Goal: Task Accomplishment & Management: Use online tool/utility

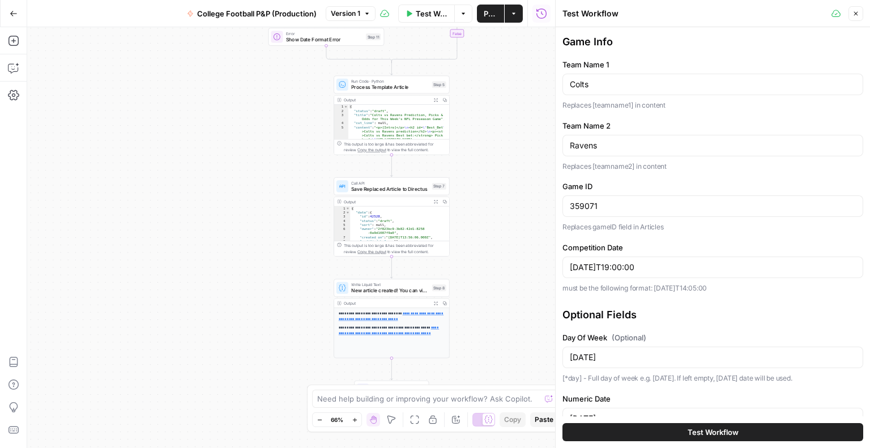
drag, startPoint x: 489, startPoint y: 91, endPoint x: 535, endPoint y: 123, distance: 56.0
click at [535, 123] on div "true false Workflow Set Inputs Inputs Call API Get Template Article Step 1 Outp…" at bounding box center [291, 237] width 528 height 421
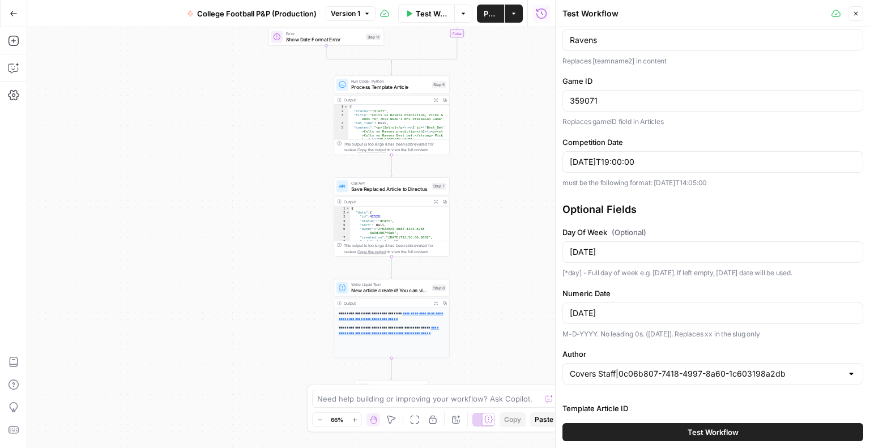
scroll to position [148, 0]
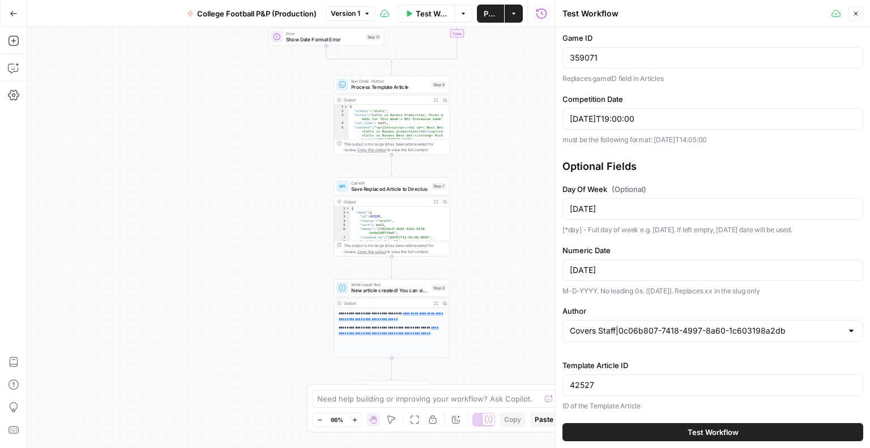
click at [170, 170] on div "true false Workflow Set Inputs Inputs Call API Get Template Article Step 1 Outp…" at bounding box center [291, 237] width 528 height 421
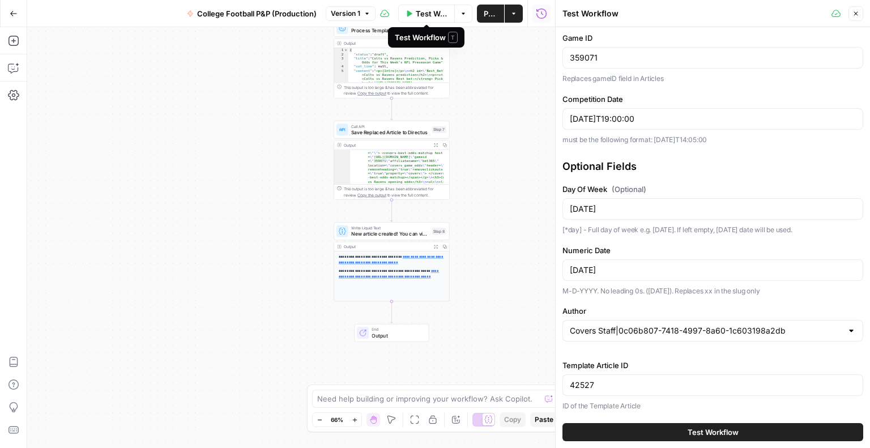
click at [425, 11] on span "Test Workflow" at bounding box center [432, 13] width 32 height 11
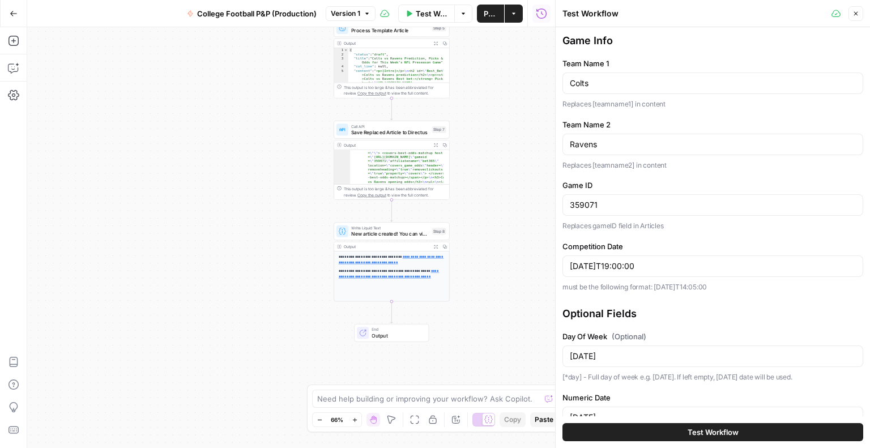
scroll to position [0, 0]
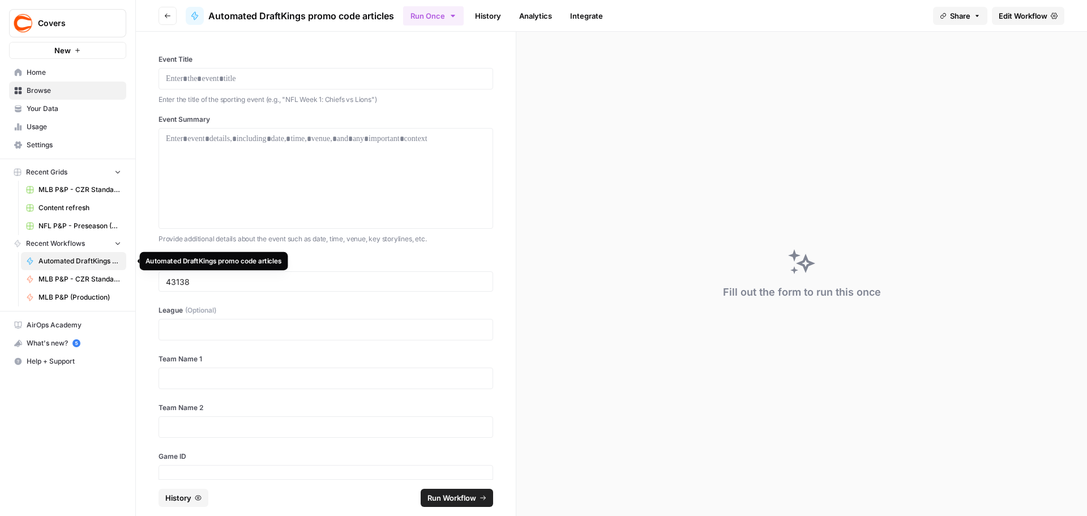
click at [60, 261] on span "Automated DraftKings promo code articles" at bounding box center [80, 261] width 83 height 10
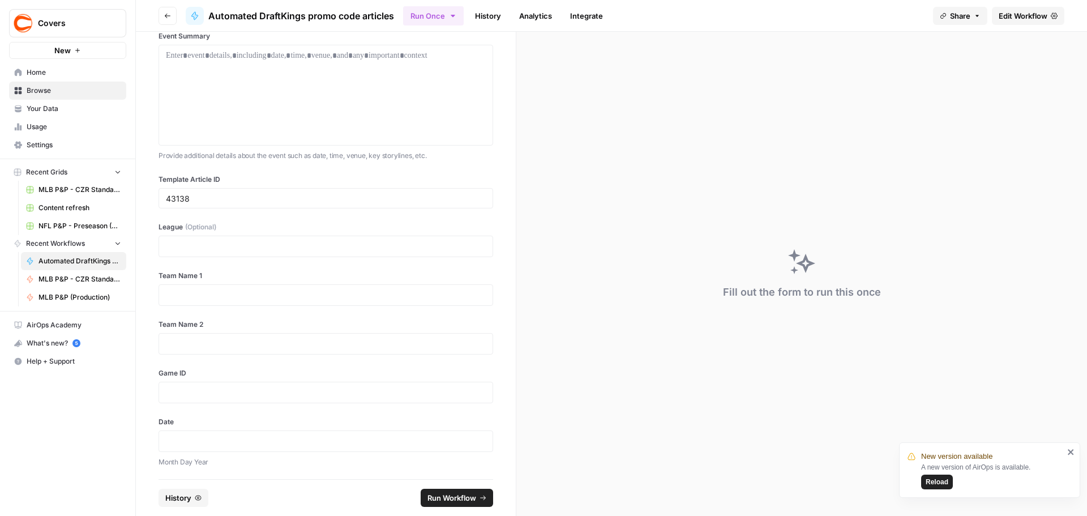
scroll to position [86, 0]
click at [283, 243] on p at bounding box center [326, 243] width 320 height 11
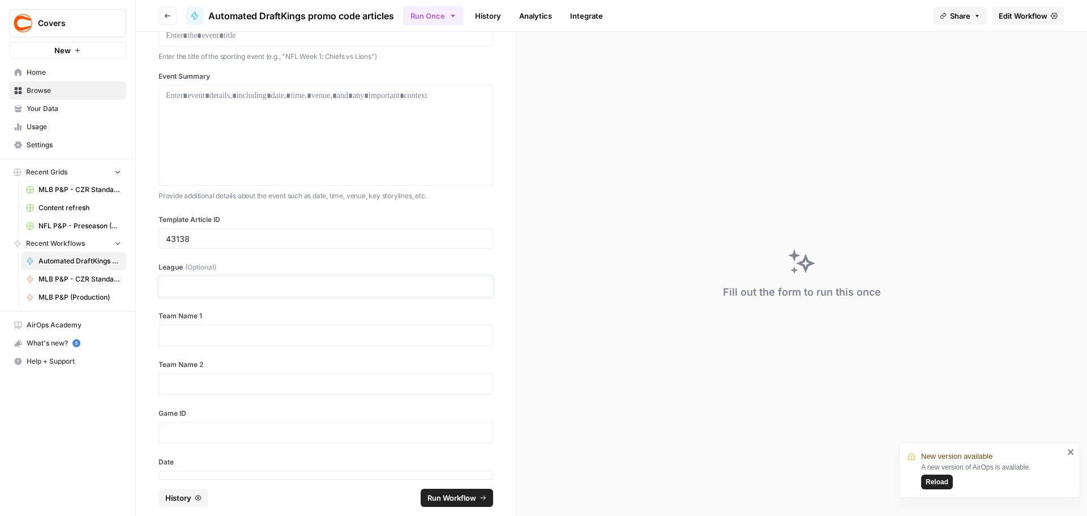
scroll to position [0, 0]
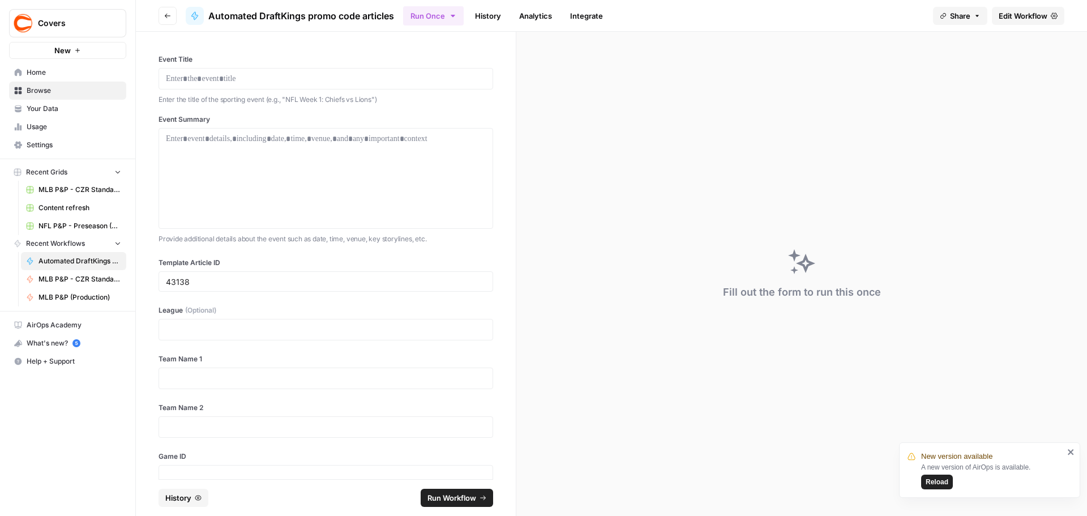
click at [1024, 20] on span "Edit Workflow" at bounding box center [1023, 15] width 49 height 11
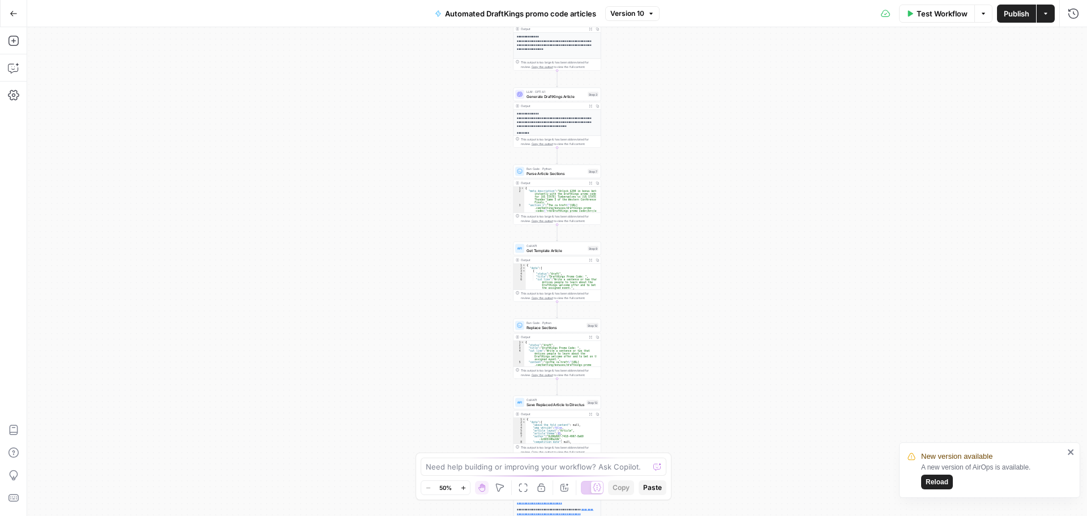
click at [934, 11] on span "Test Workflow" at bounding box center [942, 13] width 51 height 11
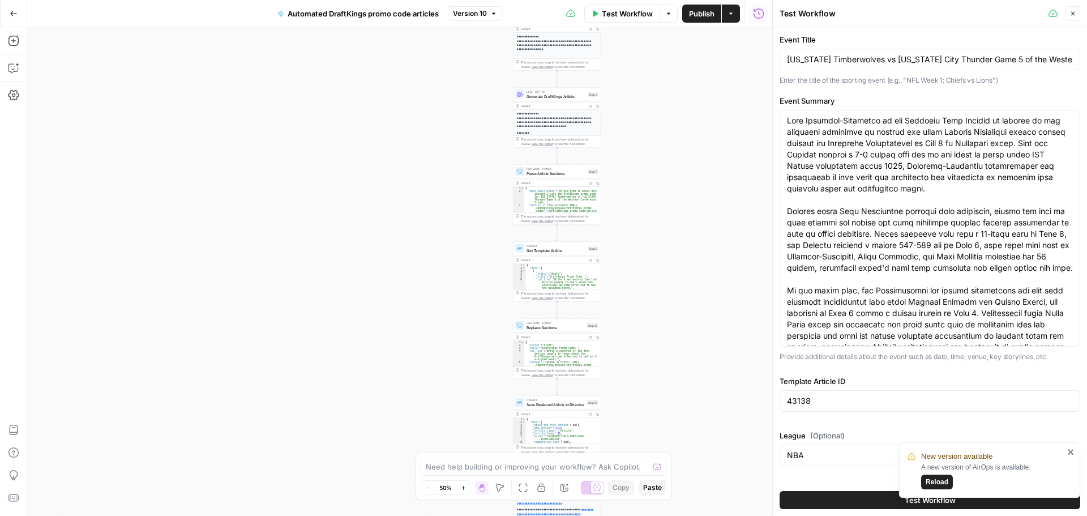
click at [418, 152] on div "**********" at bounding box center [399, 271] width 745 height 489
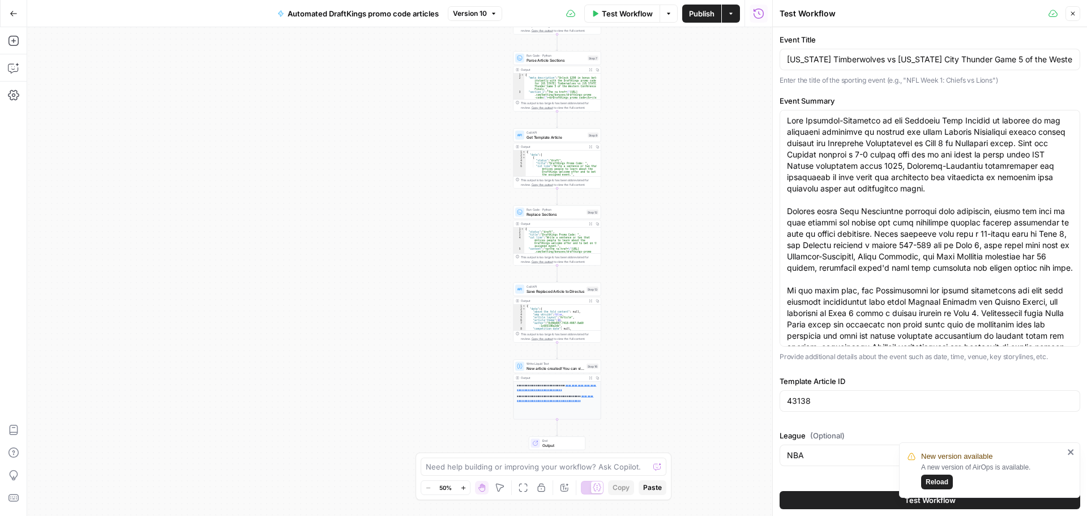
click at [1069, 453] on icon "close" at bounding box center [1072, 451] width 8 height 9
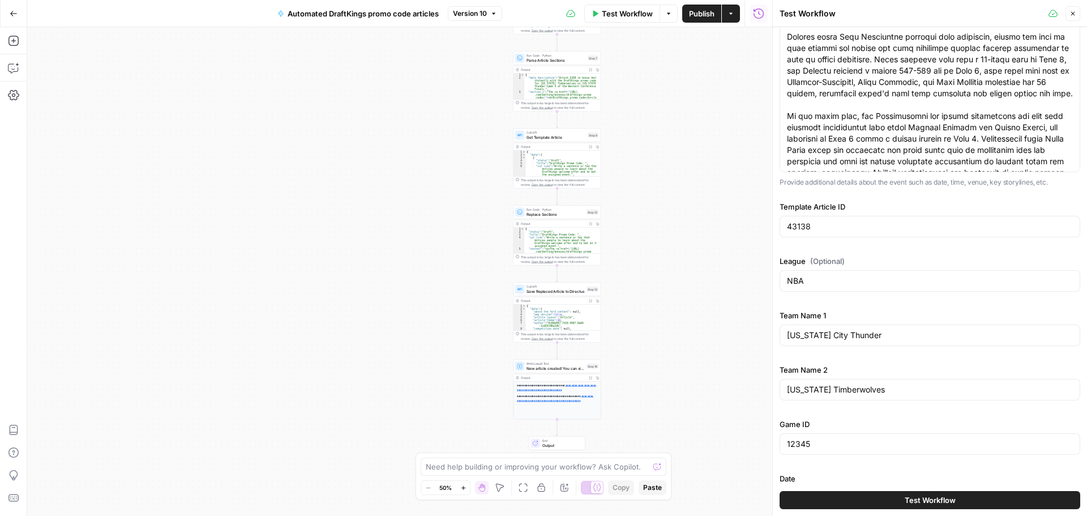
scroll to position [222, 0]
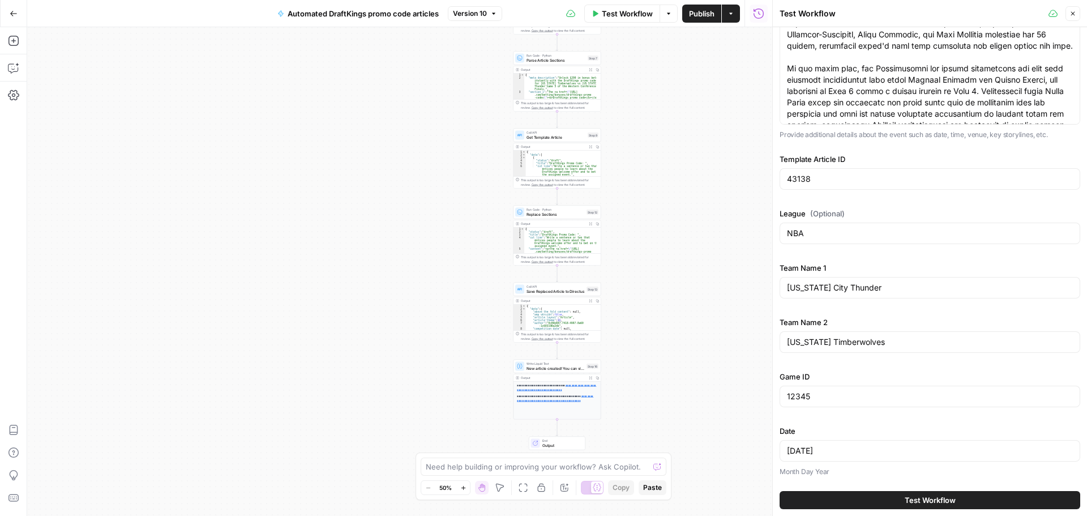
click at [859, 493] on button "Test Workflow" at bounding box center [930, 500] width 301 height 18
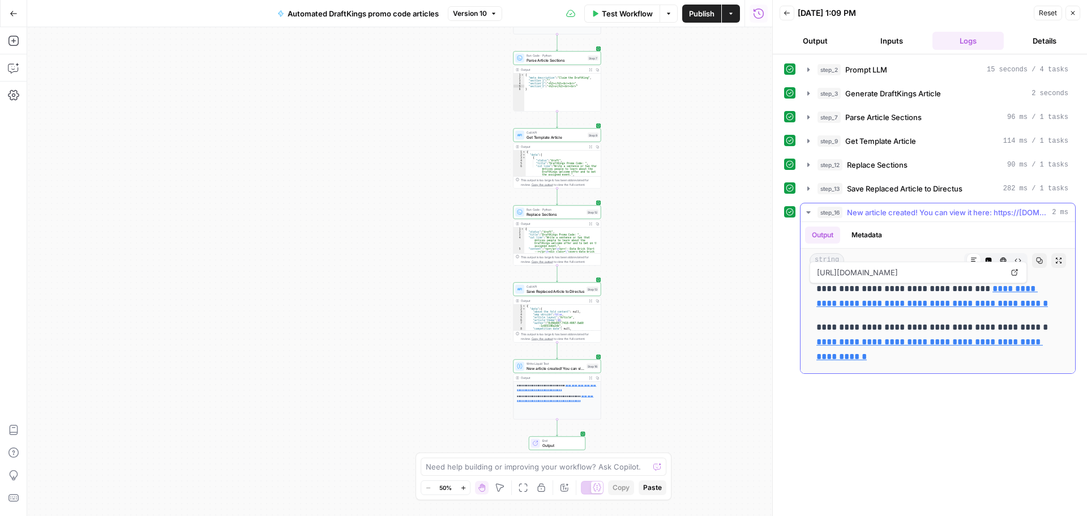
click at [984, 304] on link "**********" at bounding box center [933, 295] width 232 height 23
click at [891, 308] on link "**********" at bounding box center [933, 295] width 232 height 23
click at [855, 352] on link "**********" at bounding box center [930, 349] width 227 height 23
click at [825, 308] on link "**********" at bounding box center [933, 295] width 232 height 23
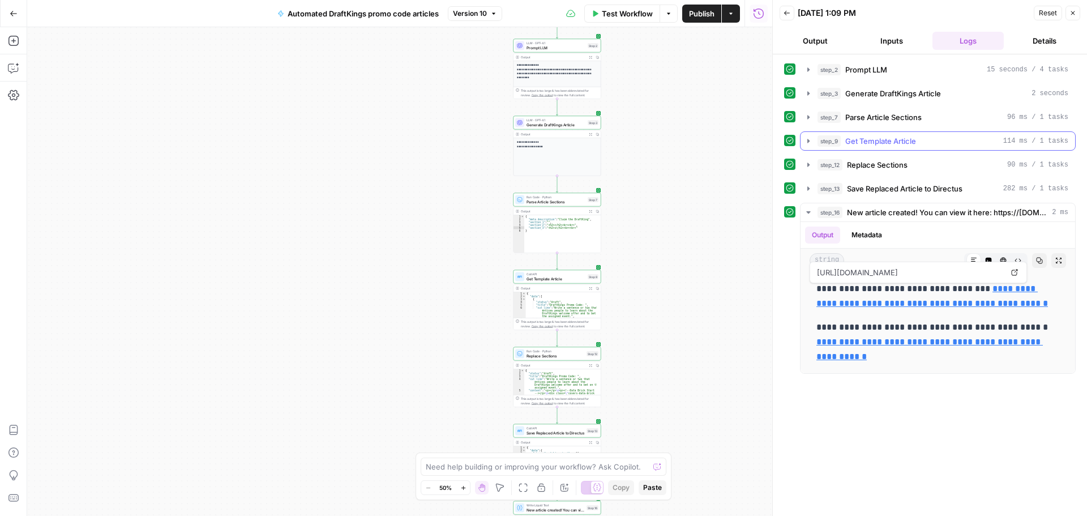
click at [805, 142] on icon "button" at bounding box center [808, 141] width 9 height 9
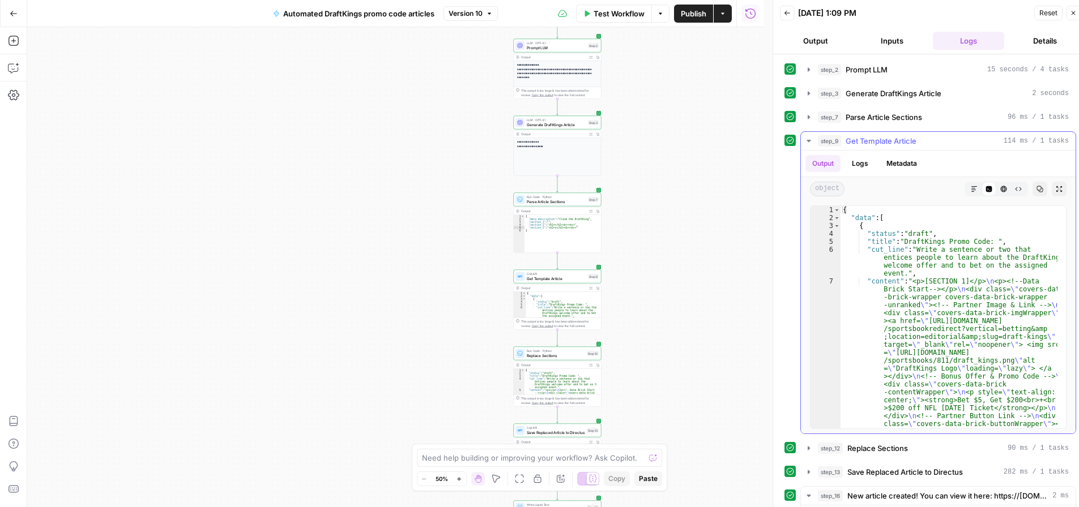
click at [805, 142] on icon "button" at bounding box center [808, 141] width 9 height 9
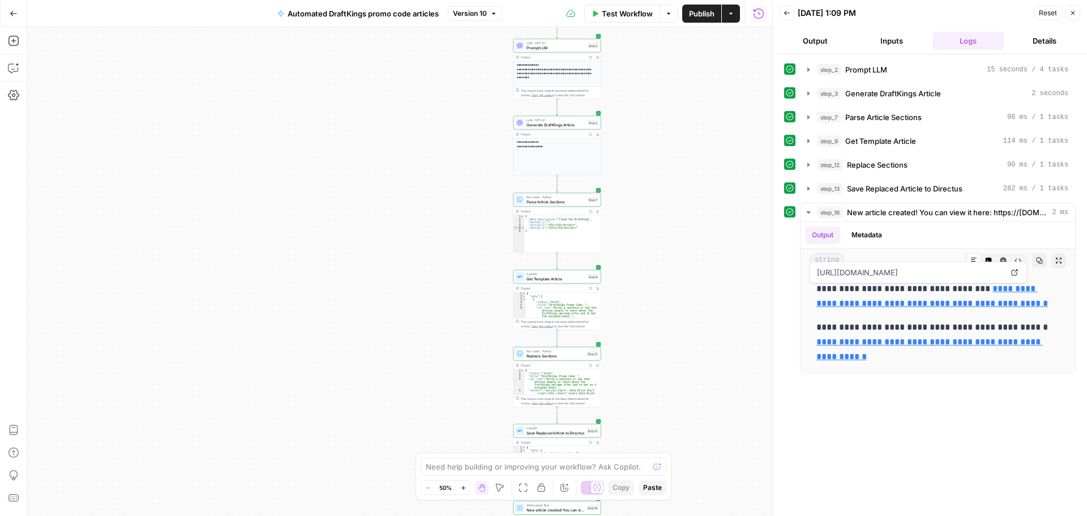
click at [1071, 10] on icon "button" at bounding box center [1073, 13] width 7 height 7
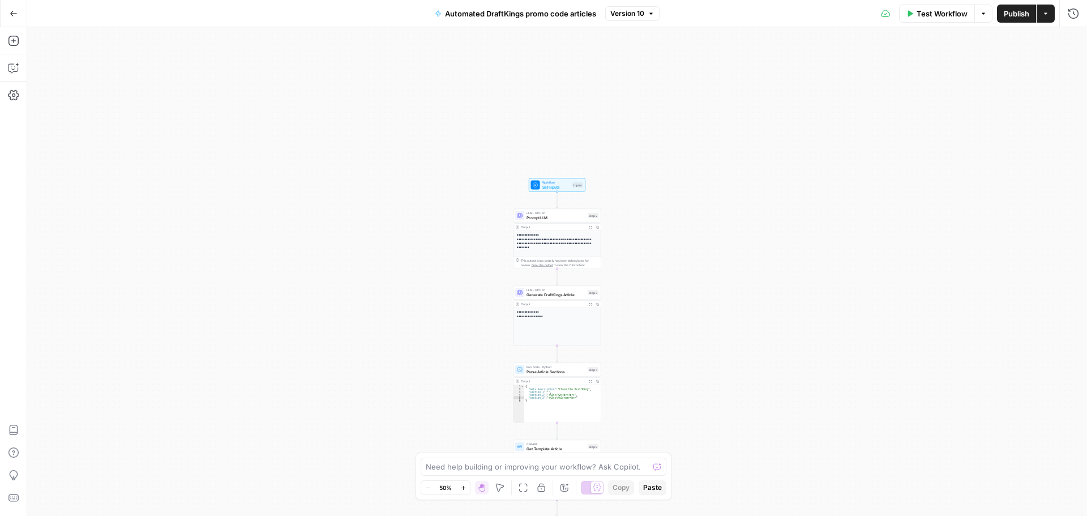
click at [936, 12] on span "Test Workflow" at bounding box center [942, 13] width 51 height 11
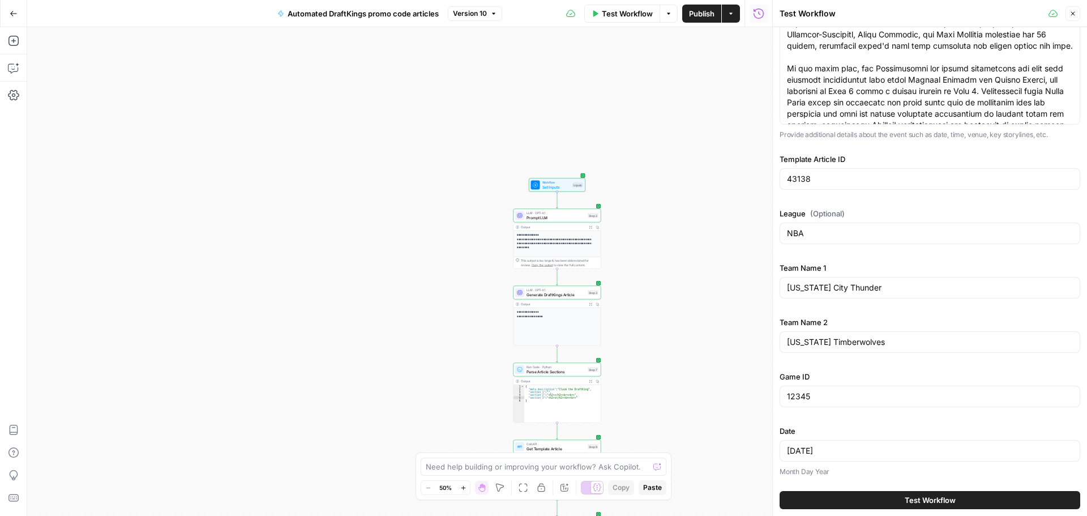
click at [933, 500] on span "Test Workflow" at bounding box center [930, 499] width 51 height 11
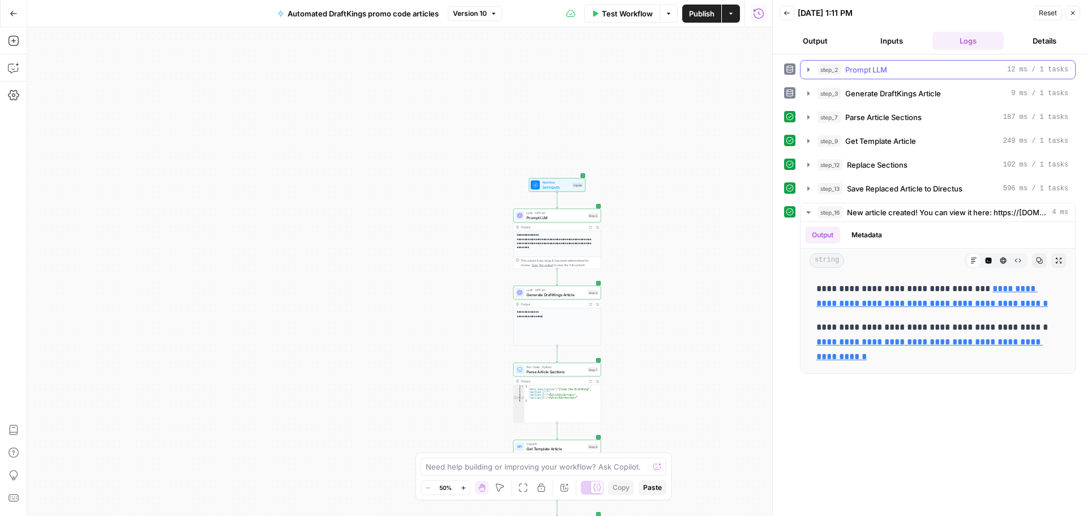
click at [807, 70] on icon "button" at bounding box center [808, 69] width 9 height 9
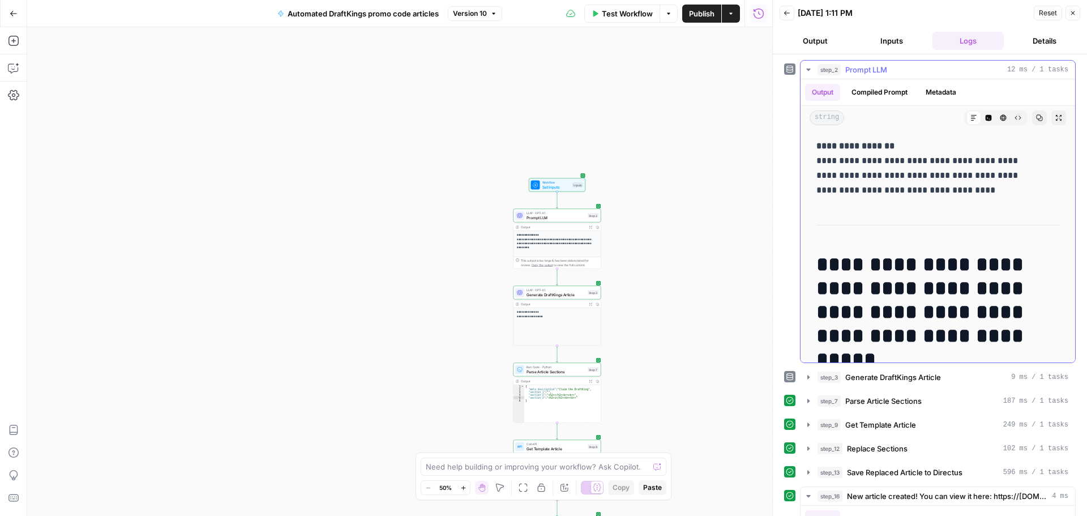
click at [807, 70] on icon "button" at bounding box center [808, 69] width 9 height 9
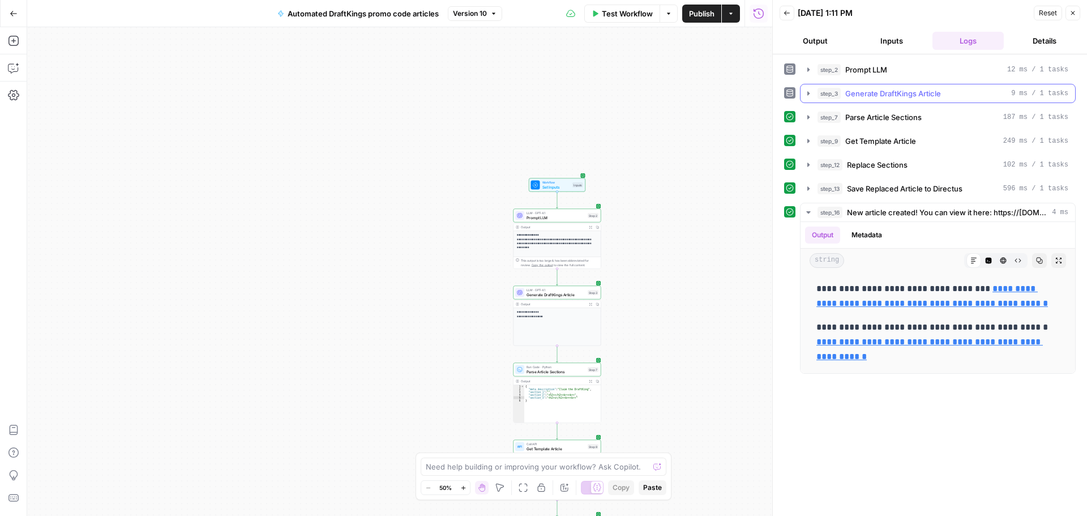
click at [809, 100] on button "step_3 Generate DraftKings Article 9 ms / 1 tasks" at bounding box center [938, 93] width 275 height 18
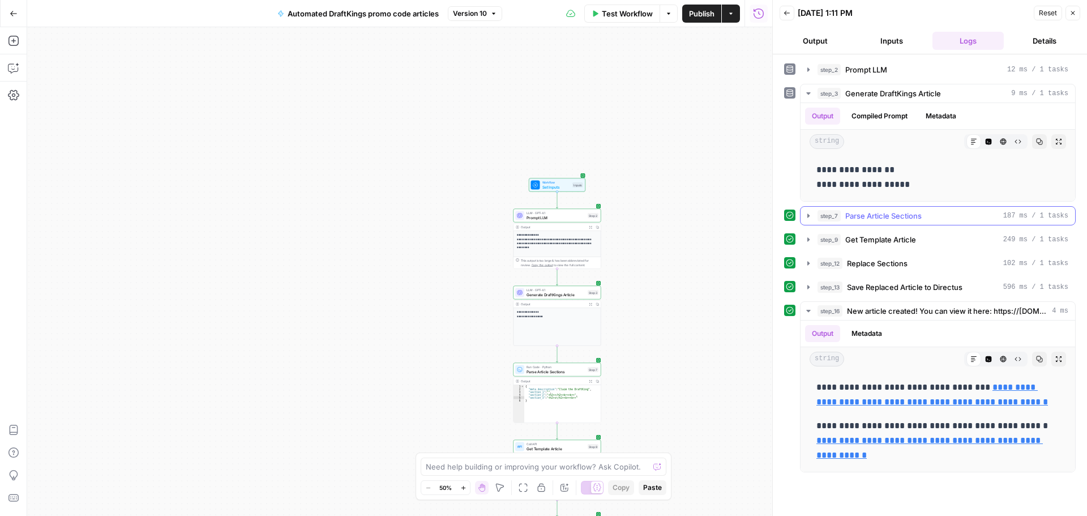
click at [807, 221] on button "step_7 Parse Article Sections 187 ms / 1 tasks" at bounding box center [938, 216] width 275 height 18
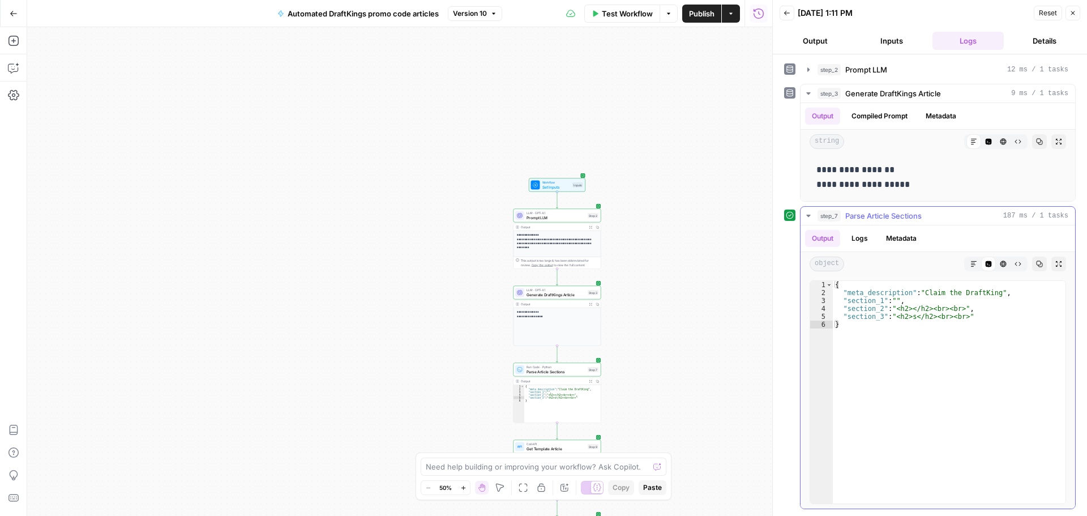
click at [807, 219] on icon "button" at bounding box center [808, 215] width 9 height 9
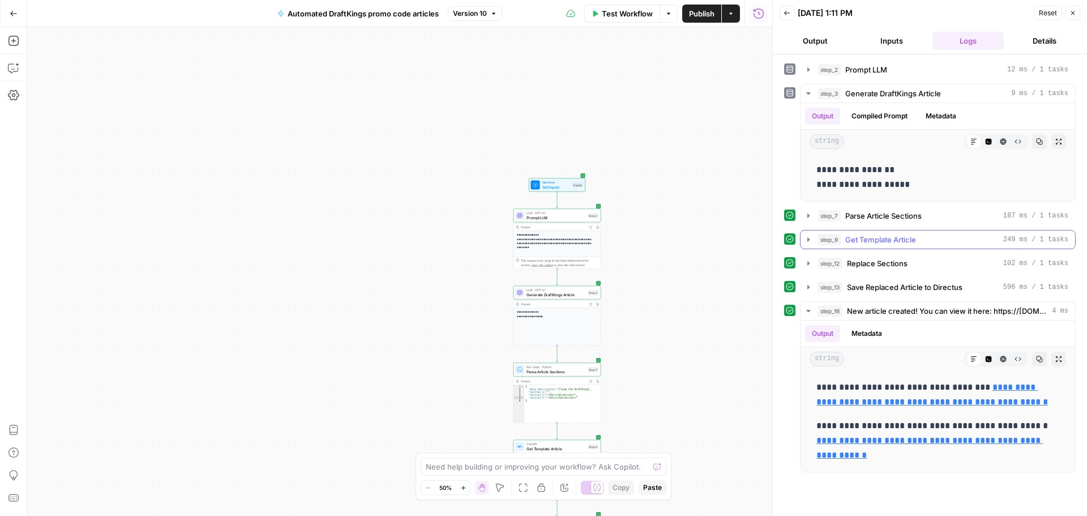
click at [808, 241] on icon "button" at bounding box center [809, 239] width 2 height 4
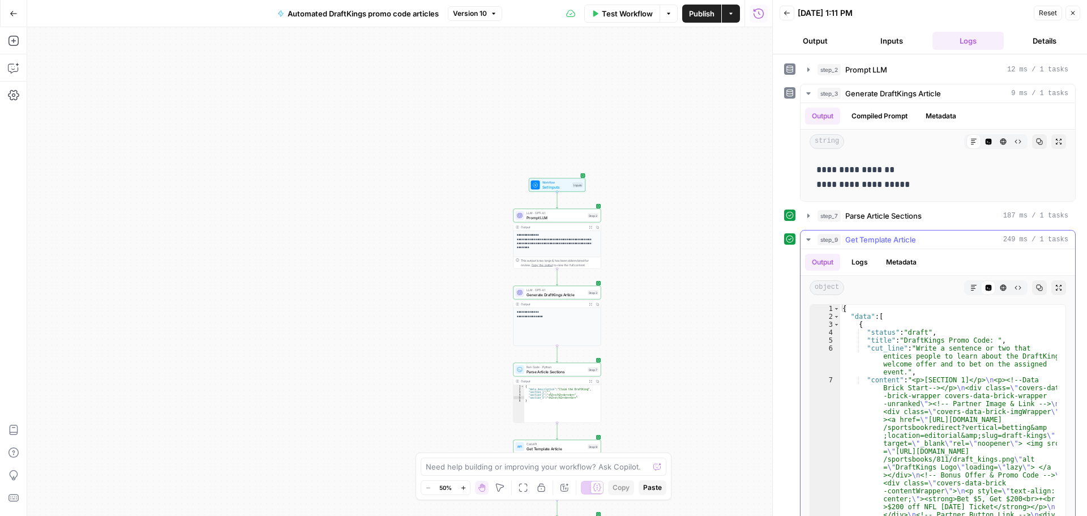
click at [807, 241] on icon "button" at bounding box center [808, 239] width 9 height 9
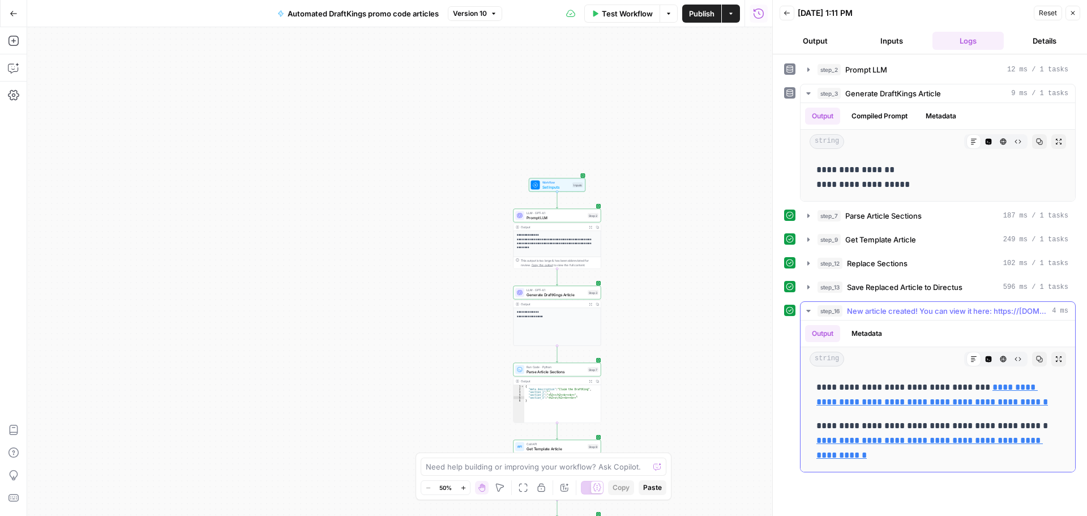
click at [902, 401] on link "**********" at bounding box center [933, 394] width 232 height 23
click at [811, 287] on icon "button" at bounding box center [808, 287] width 9 height 9
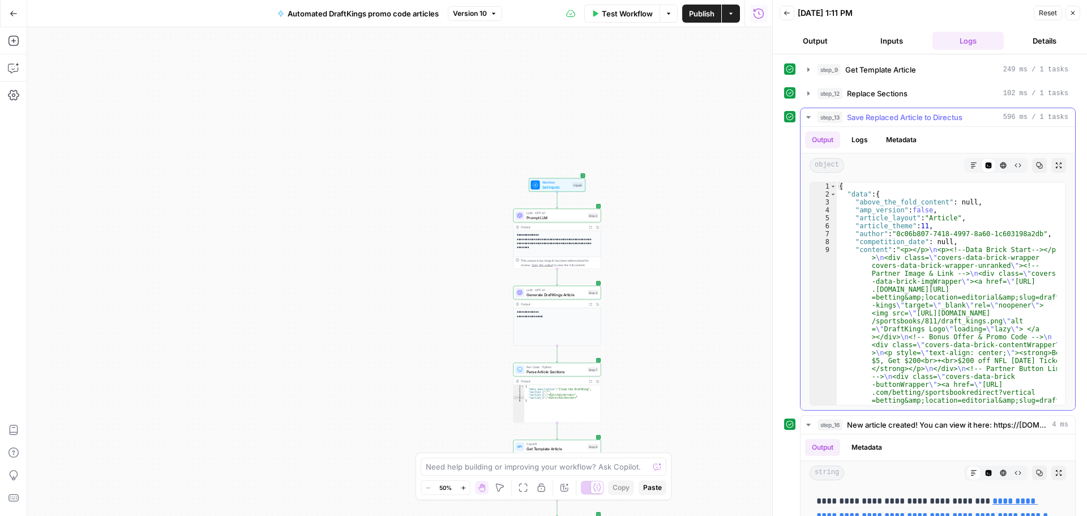
type textarea "**********"
drag, startPoint x: 864, startPoint y: 248, endPoint x: 970, endPoint y: 251, distance: 106.0
click at [804, 93] on icon "button" at bounding box center [808, 93] width 9 height 9
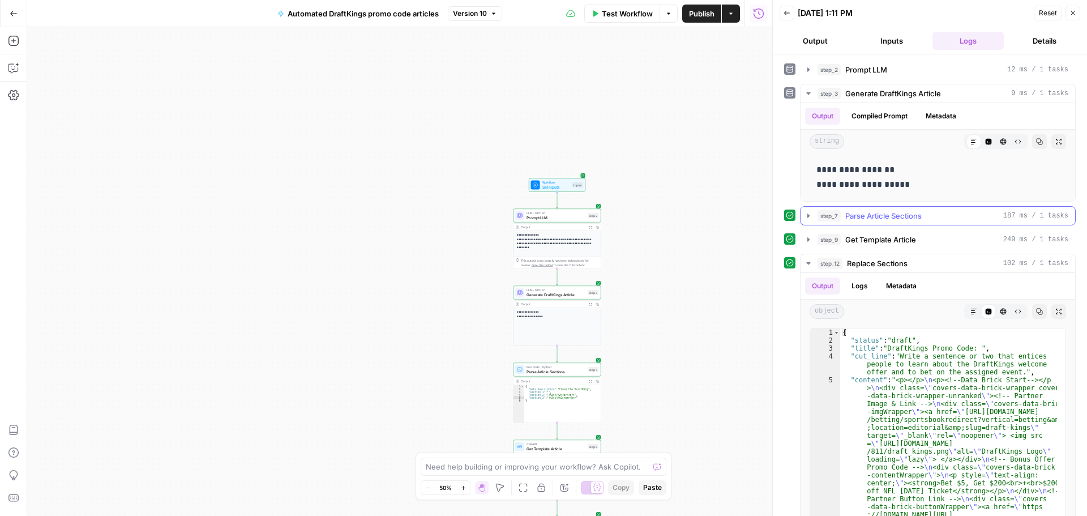
click at [808, 215] on icon "button" at bounding box center [809, 216] width 2 height 4
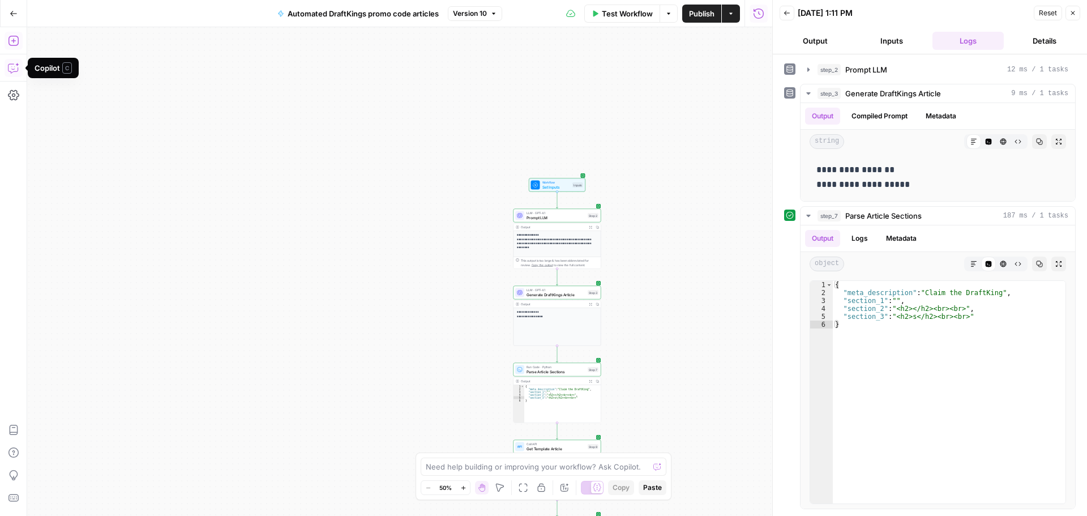
click at [12, 41] on icon "button" at bounding box center [13, 40] width 11 height 11
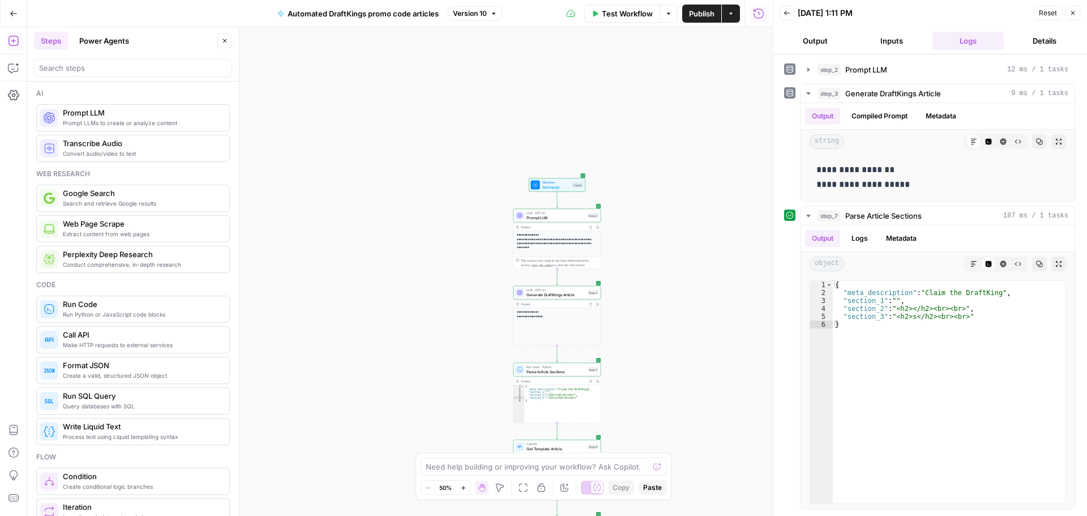
click at [224, 44] on icon "button" at bounding box center [224, 40] width 7 height 7
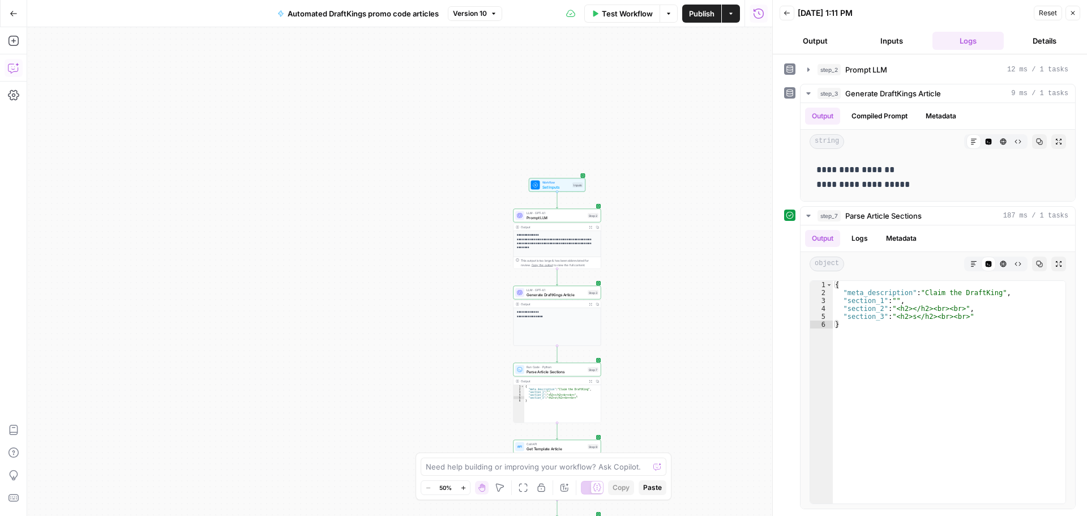
click at [14, 70] on icon "button" at bounding box center [13, 67] width 11 height 11
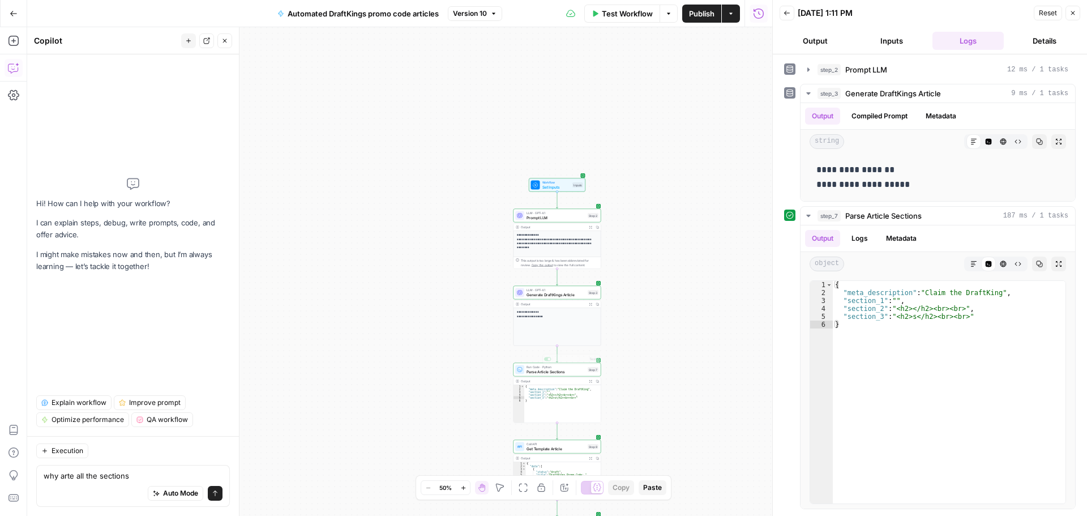
click at [551, 321] on div "**********" at bounding box center [557, 327] width 87 height 38
click at [539, 323] on div "**********" at bounding box center [557, 327] width 87 height 38
click at [1073, 8] on button "Close" at bounding box center [1073, 13] width 15 height 15
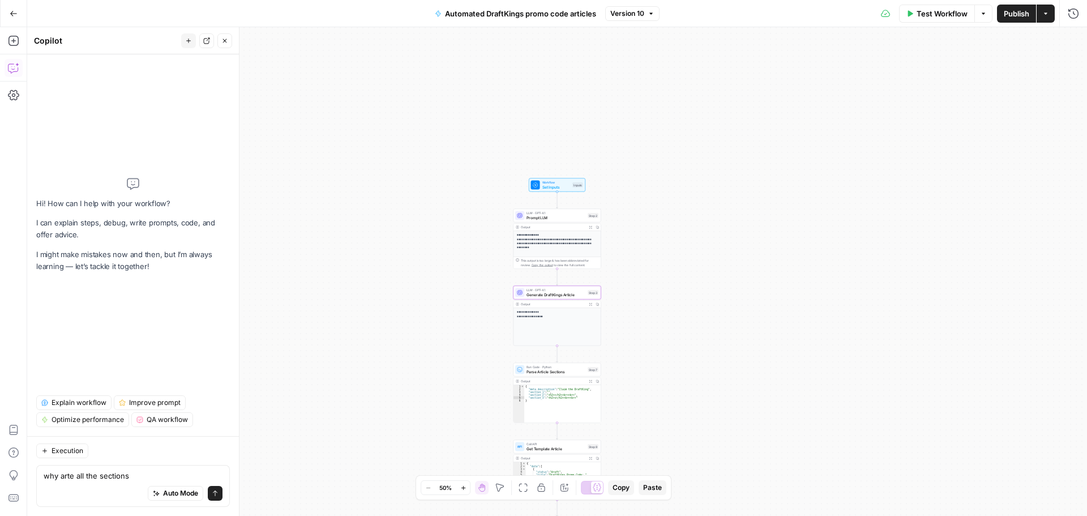
click at [547, 318] on p "**********" at bounding box center [557, 314] width 80 height 8
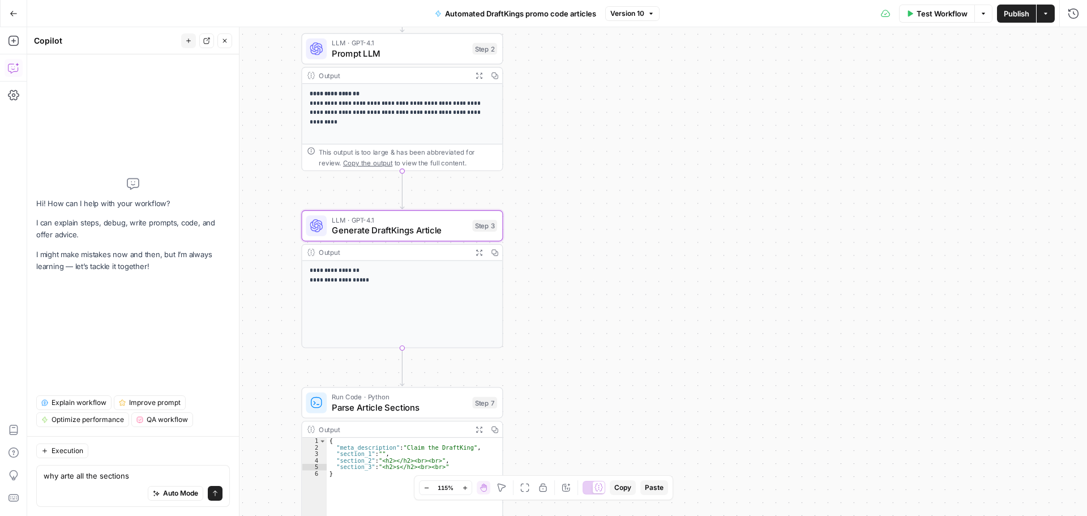
drag, startPoint x: 572, startPoint y: 300, endPoint x: 632, endPoint y: 306, distance: 59.8
click at [636, 305] on div "**********" at bounding box center [557, 271] width 1060 height 489
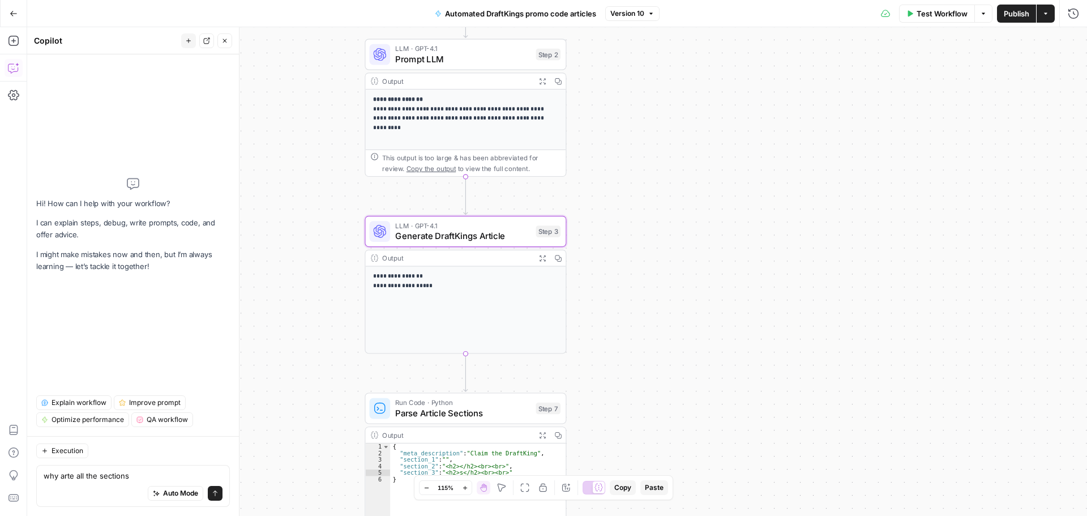
click at [437, 298] on div "**********" at bounding box center [466, 310] width 201 height 87
click at [455, 234] on span "Generate DraftKings Article" at bounding box center [462, 235] width 135 height 13
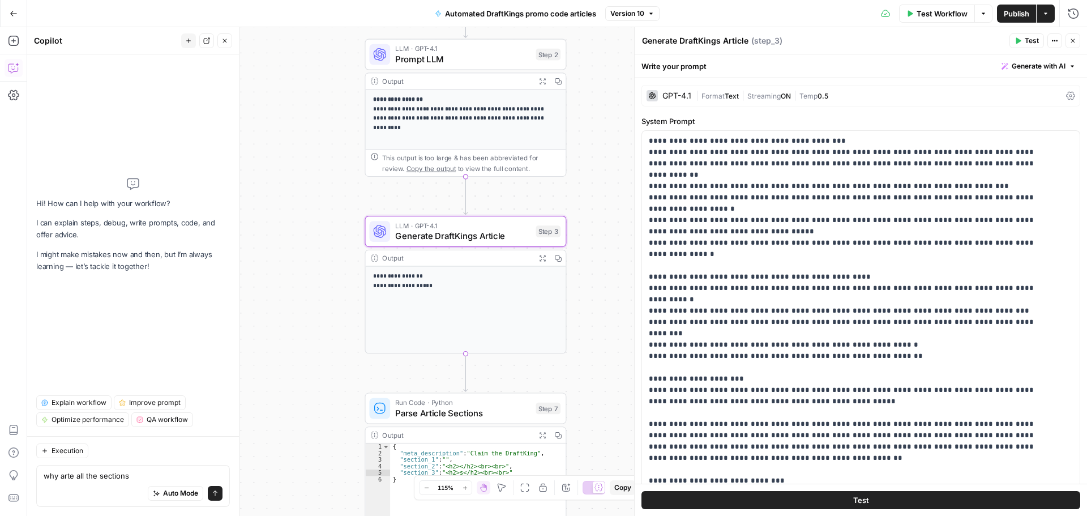
click at [1077, 42] on button "Close" at bounding box center [1073, 40] width 15 height 15
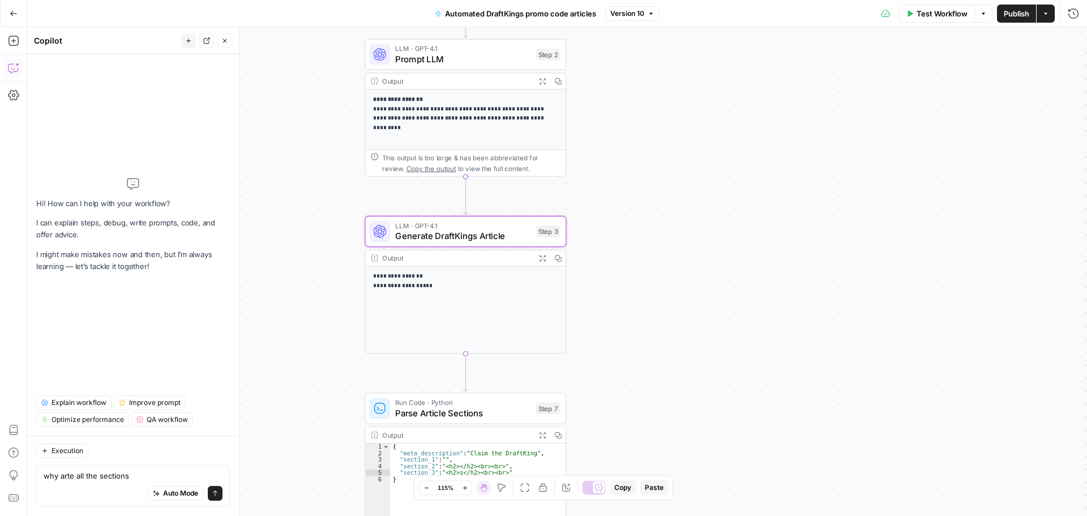
click at [443, 321] on div "**********" at bounding box center [466, 310] width 201 height 87
drag, startPoint x: 148, startPoint y: 470, endPoint x: 68, endPoint y: 470, distance: 80.4
click at [68, 470] on textarea "why arte all the sections" at bounding box center [133, 475] width 179 height 11
type textarea "why are the chat gpt sections in step 3 empty?"
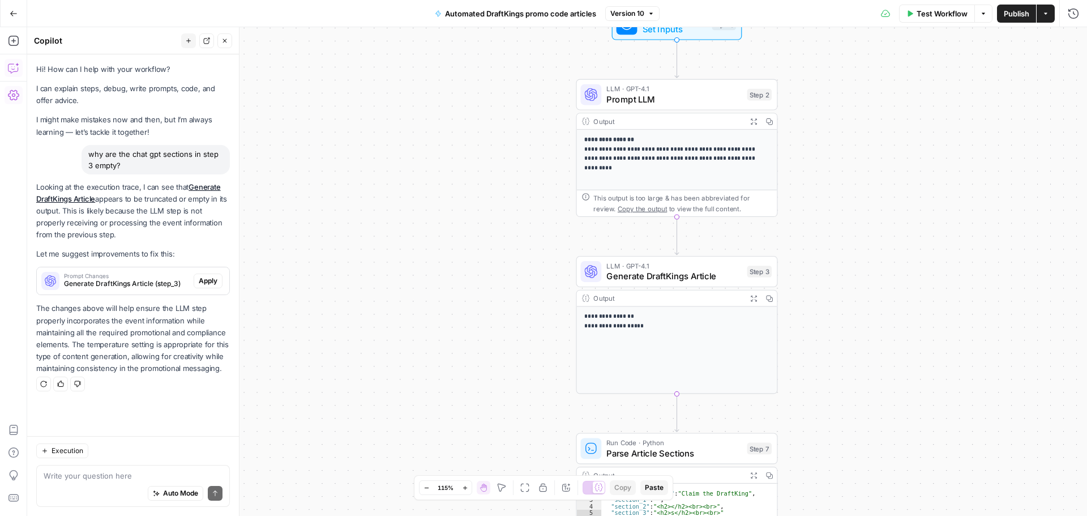
click at [16, 96] on icon "button" at bounding box center [13, 94] width 11 height 11
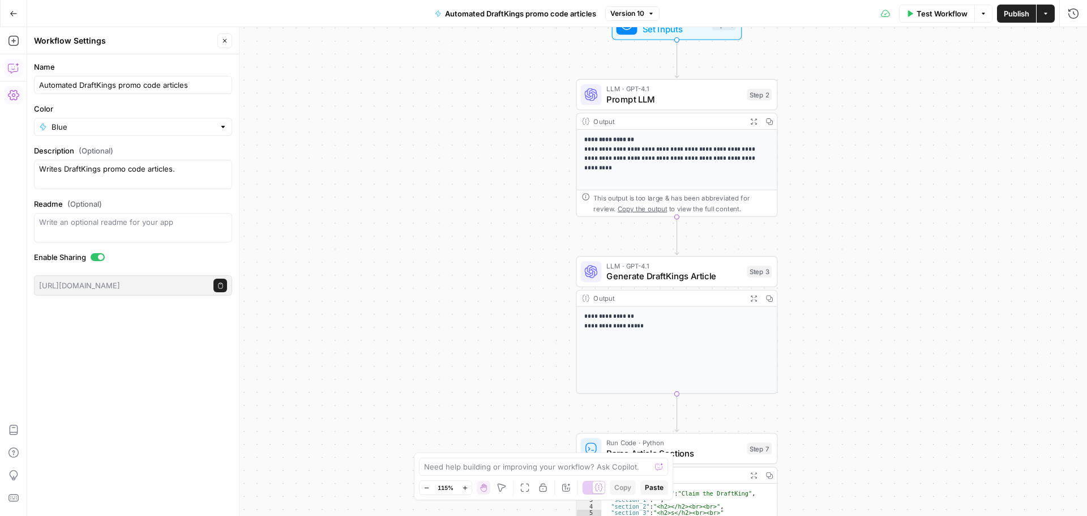
click at [11, 10] on icon "button" at bounding box center [14, 14] width 8 height 8
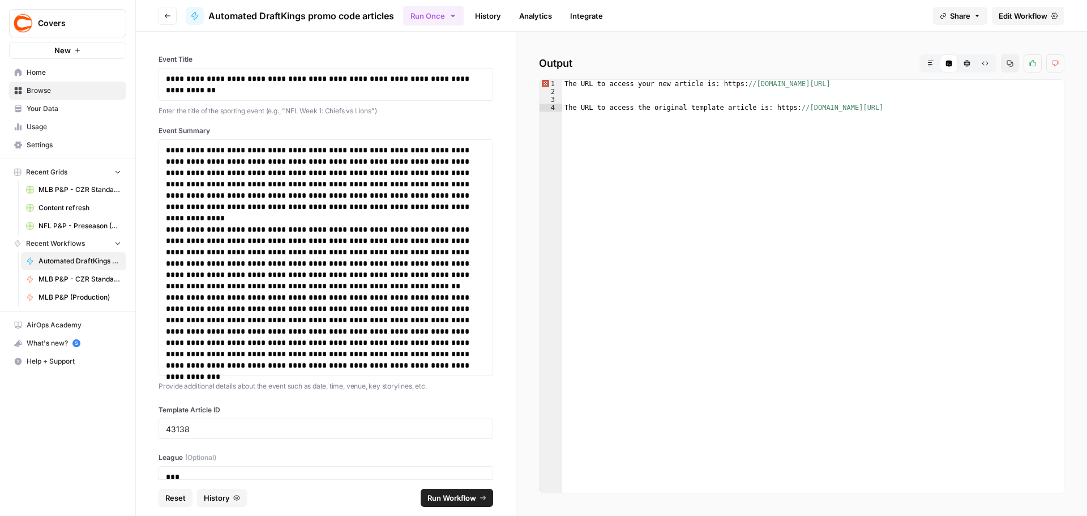
click at [173, 15] on div "Close sidebar" at bounding box center [180, 22] width 58 height 19
click at [164, 7] on button "Go back" at bounding box center [168, 16] width 18 height 18
click at [167, 8] on button "Go back" at bounding box center [168, 16] width 18 height 18
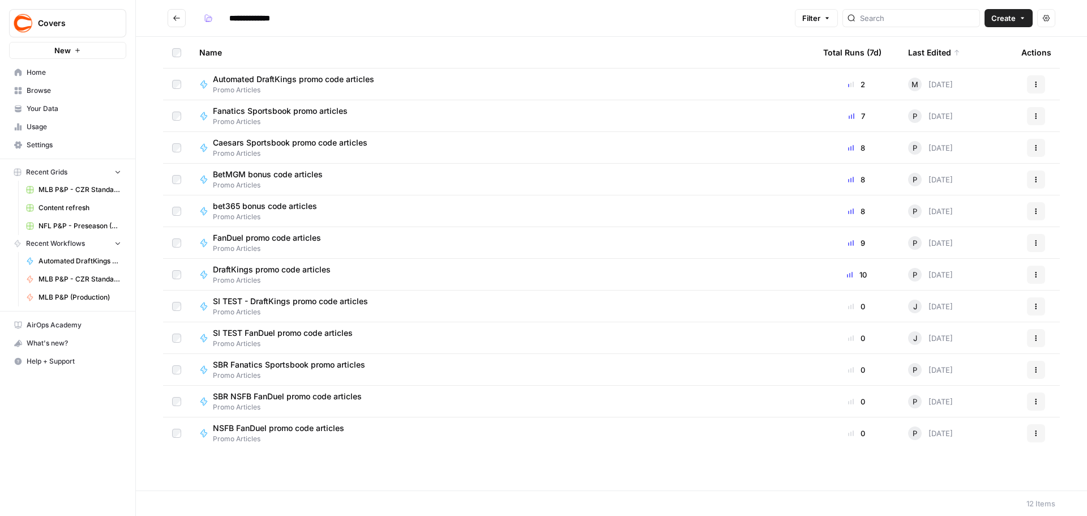
click at [315, 78] on span "Automated DraftKings promo code articles" at bounding box center [293, 79] width 161 height 11
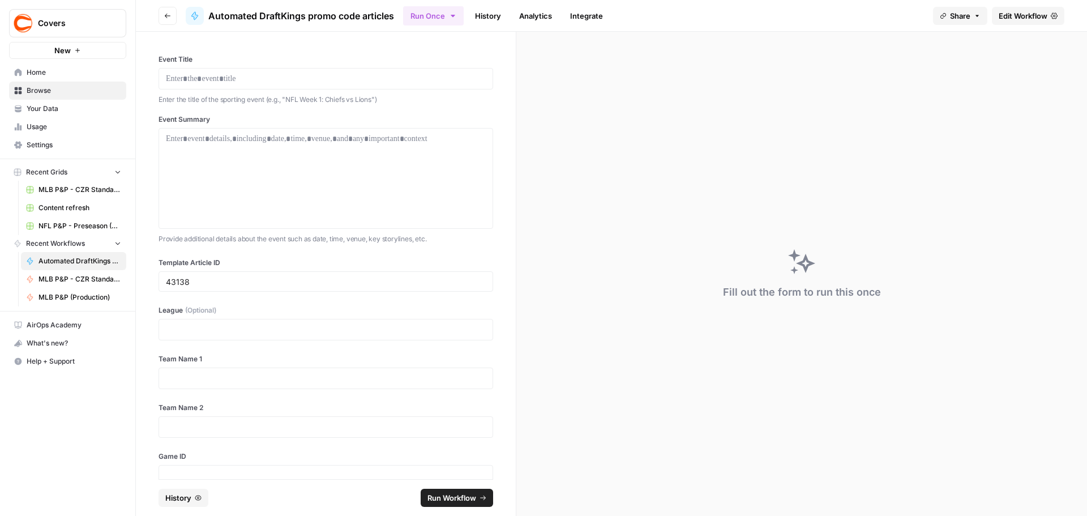
click at [1026, 20] on span "Edit Workflow" at bounding box center [1023, 15] width 49 height 11
click at [51, 146] on span "Settings" at bounding box center [74, 145] width 95 height 10
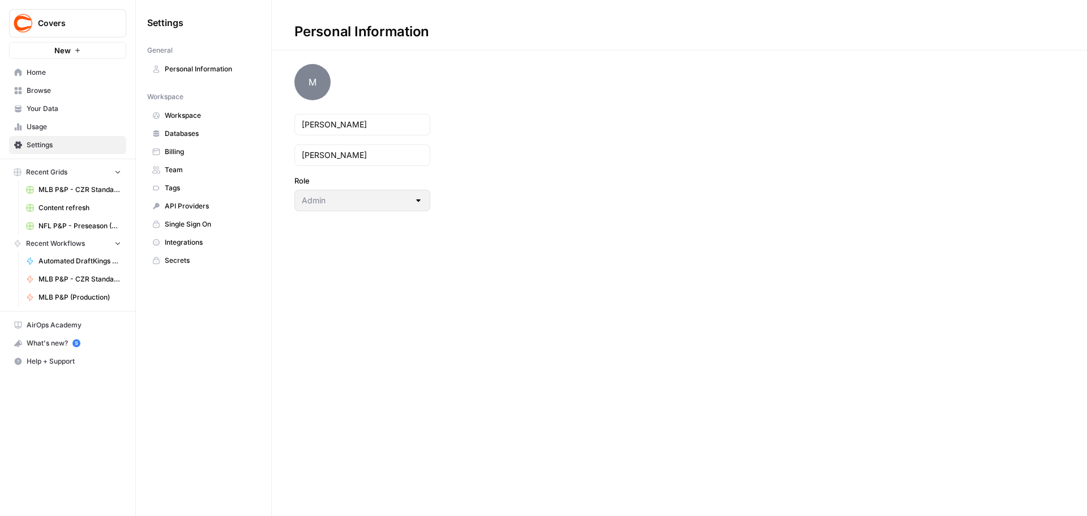
click at [48, 125] on span "Usage" at bounding box center [74, 127] width 95 height 10
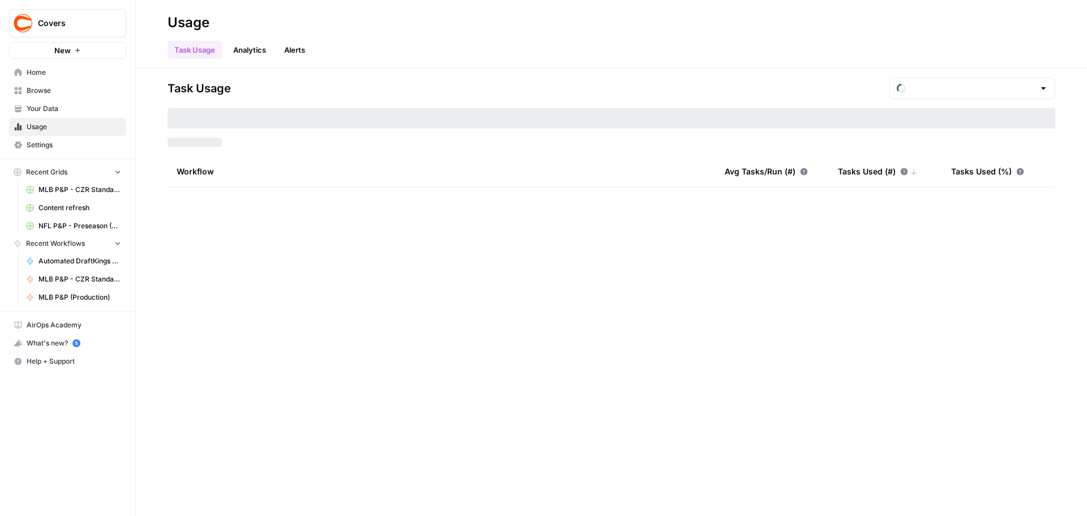
type input "August Tasks"
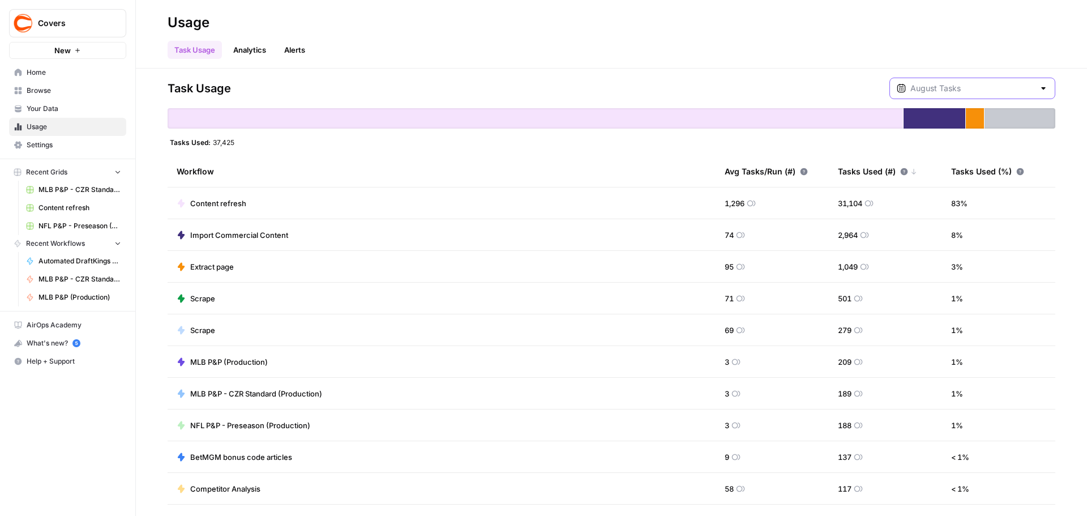
click at [1003, 88] on input "text" at bounding box center [973, 88] width 124 height 11
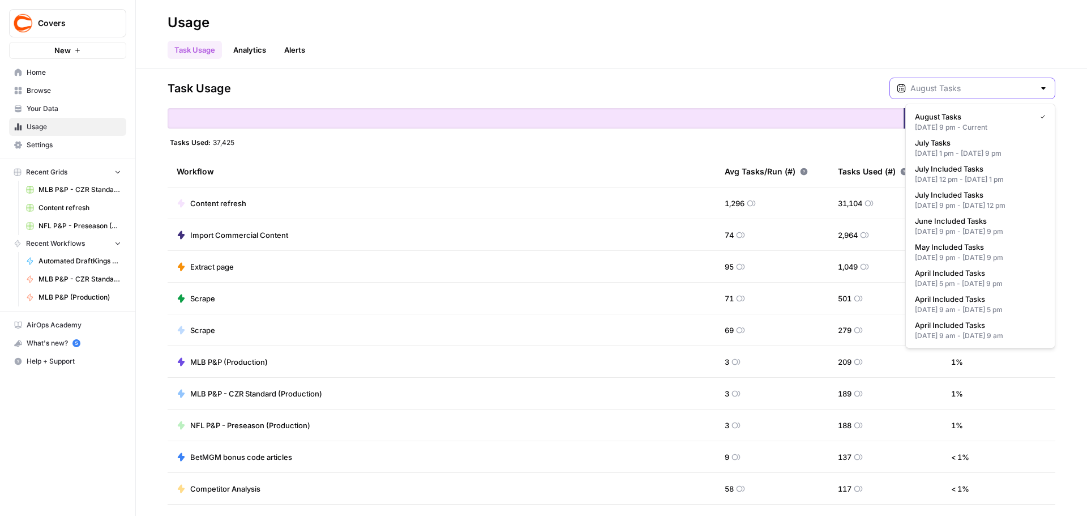
click at [1003, 88] on input "text" at bounding box center [973, 88] width 124 height 11
type input "August Tasks"
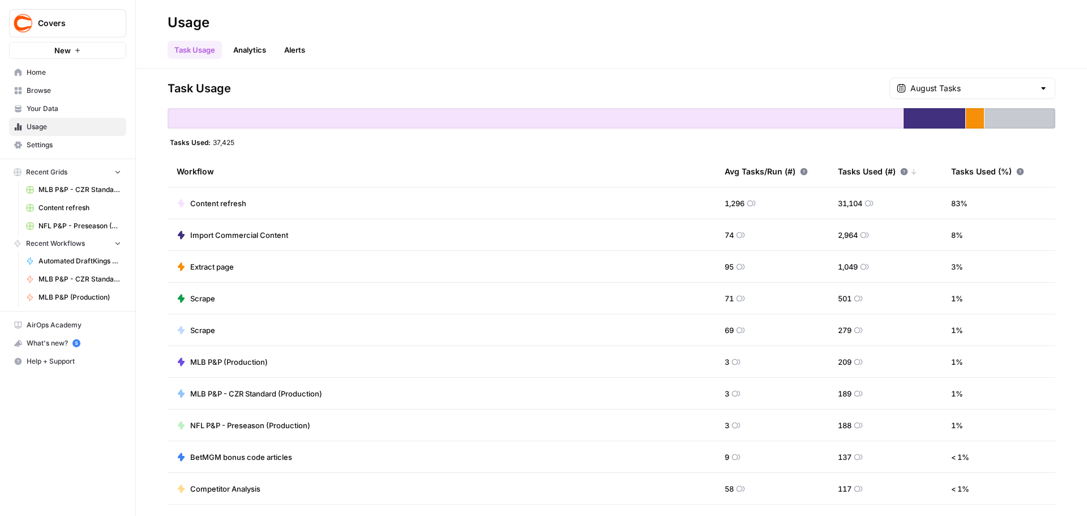
click at [540, 42] on div "Task Usage Analytics Alerts" at bounding box center [612, 45] width 888 height 27
click at [254, 54] on link "Analytics" at bounding box center [250, 50] width 46 height 18
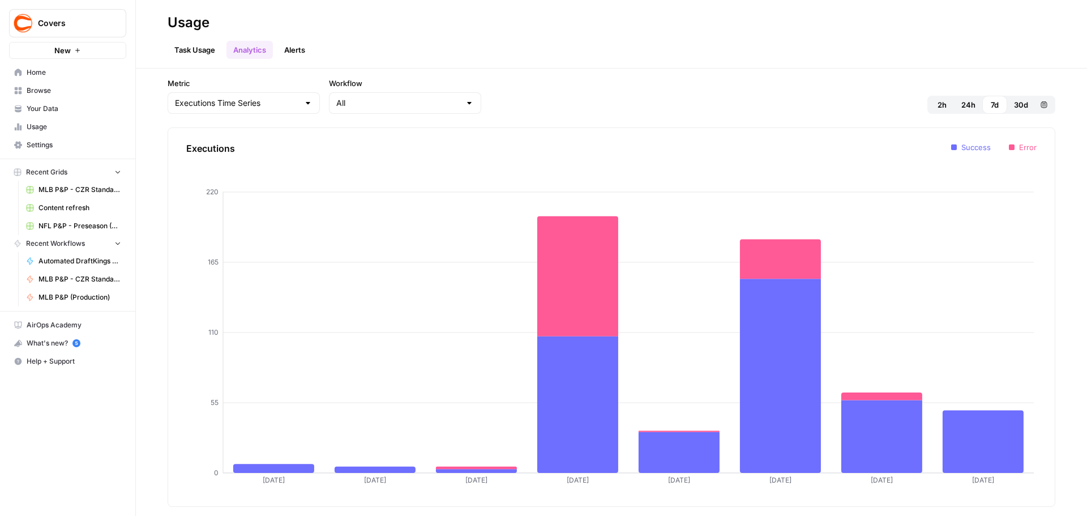
click at [201, 44] on link "Task Usage" at bounding box center [195, 50] width 54 height 18
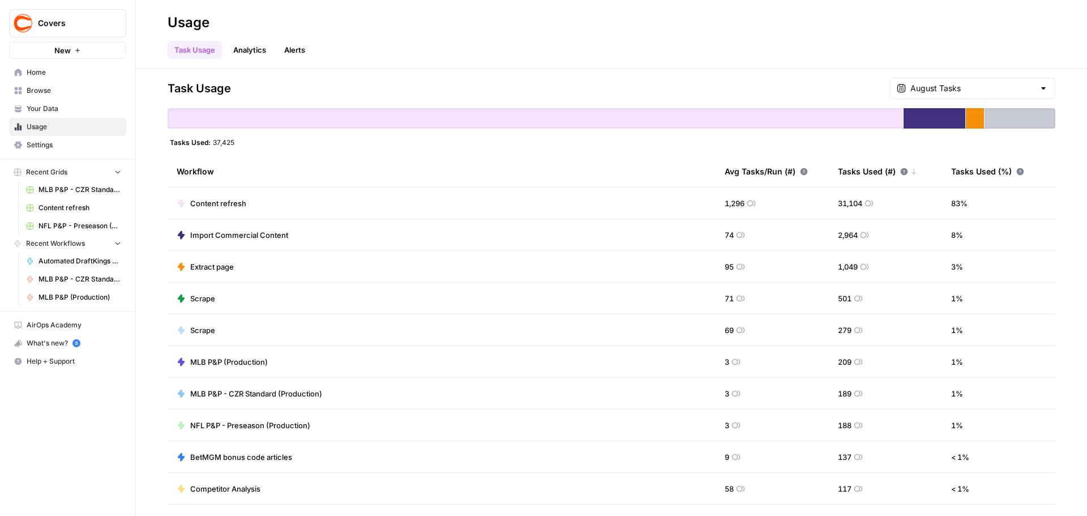
click at [46, 146] on span "Settings" at bounding box center [74, 145] width 95 height 10
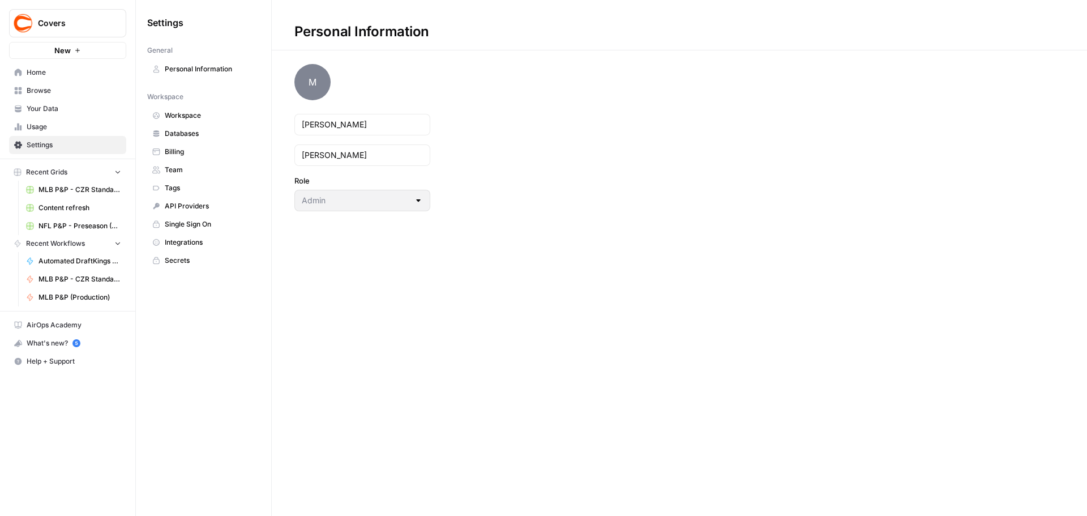
click at [181, 152] on span "Billing" at bounding box center [210, 152] width 90 height 10
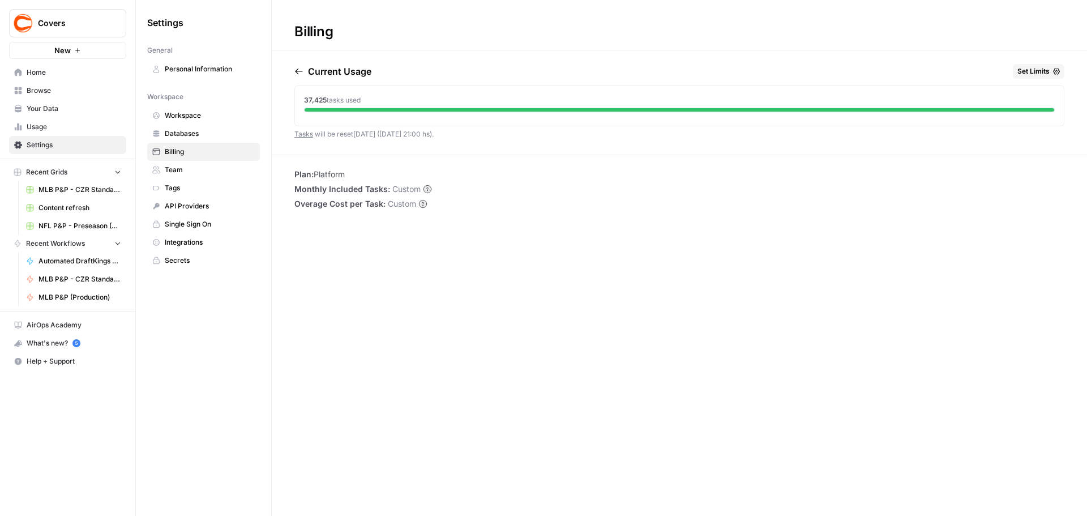
click at [54, 123] on span "Usage" at bounding box center [74, 127] width 95 height 10
